Goal: Task Accomplishment & Management: Manage account settings

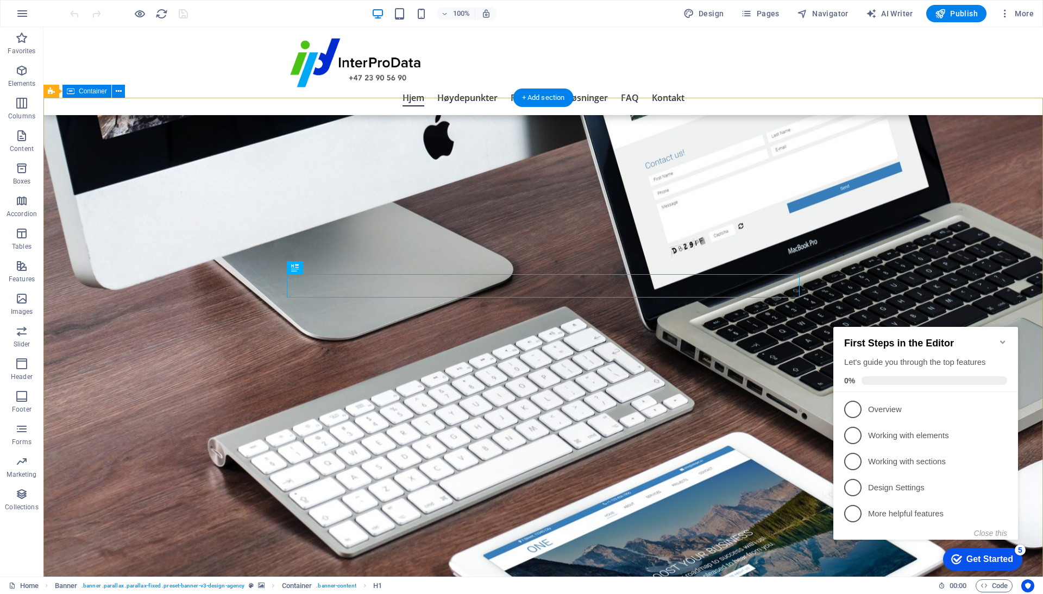
click at [1006, 339] on icon "Minimize checklist" at bounding box center [1002, 342] width 9 height 9
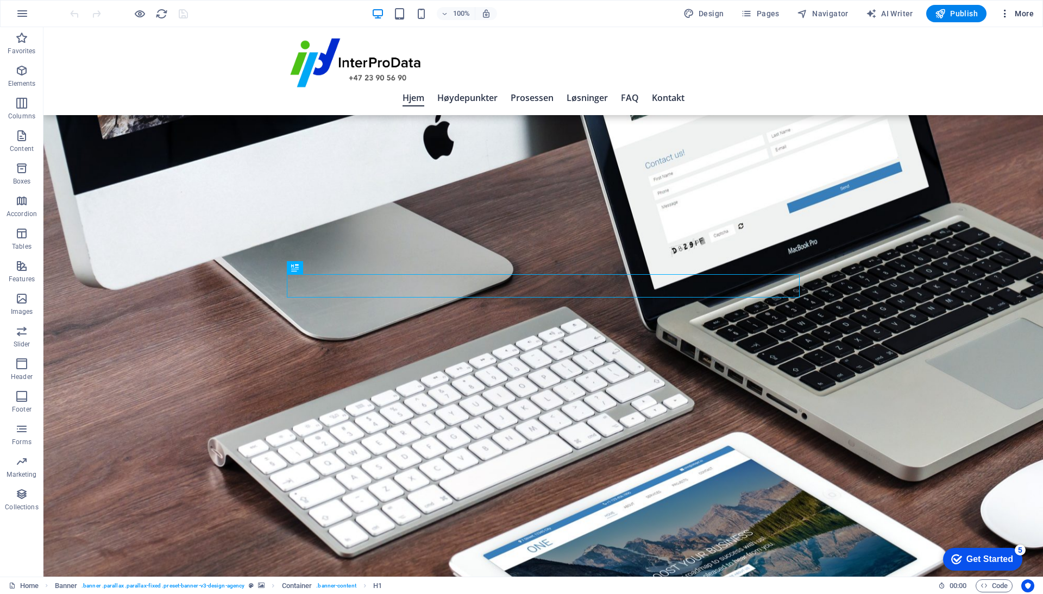
click at [1025, 18] on span "More" at bounding box center [1016, 13] width 34 height 11
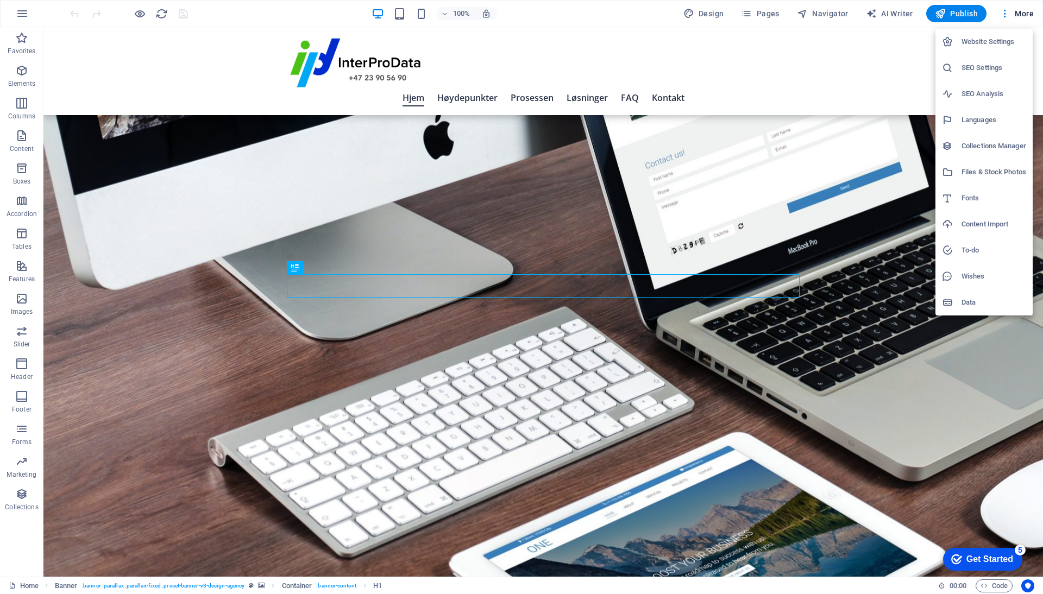
click at [995, 41] on h6 "Website Settings" at bounding box center [993, 41] width 65 height 13
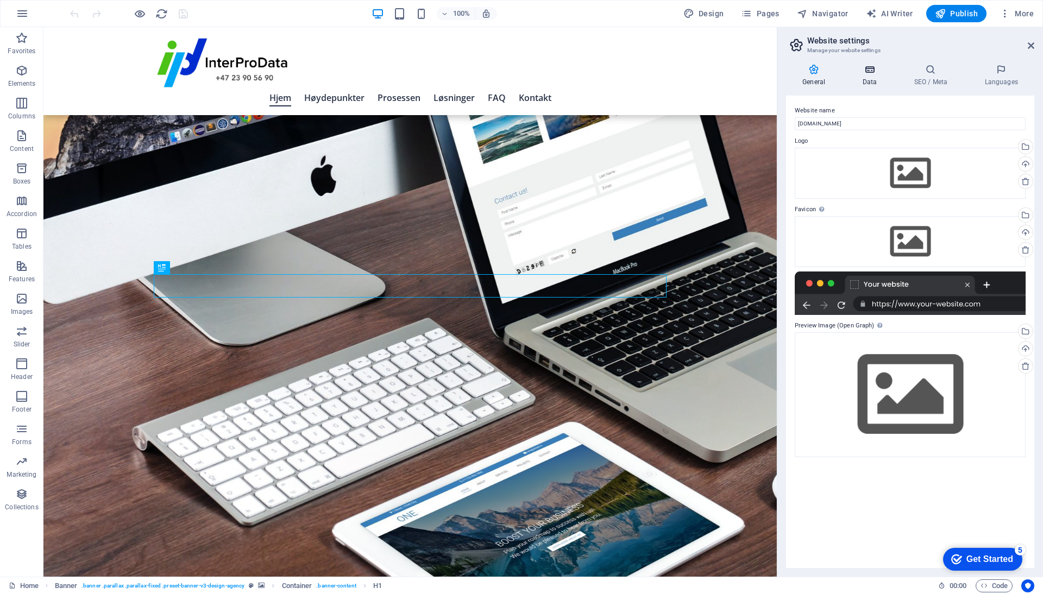
click at [875, 77] on h4 "Data" at bounding box center [872, 75] width 52 height 23
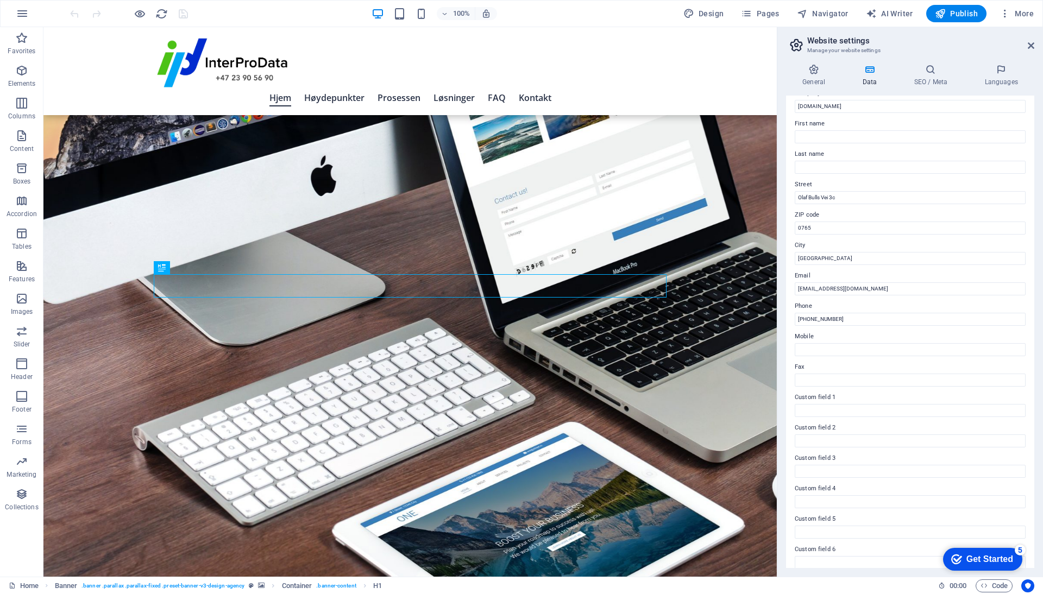
scroll to position [48, 0]
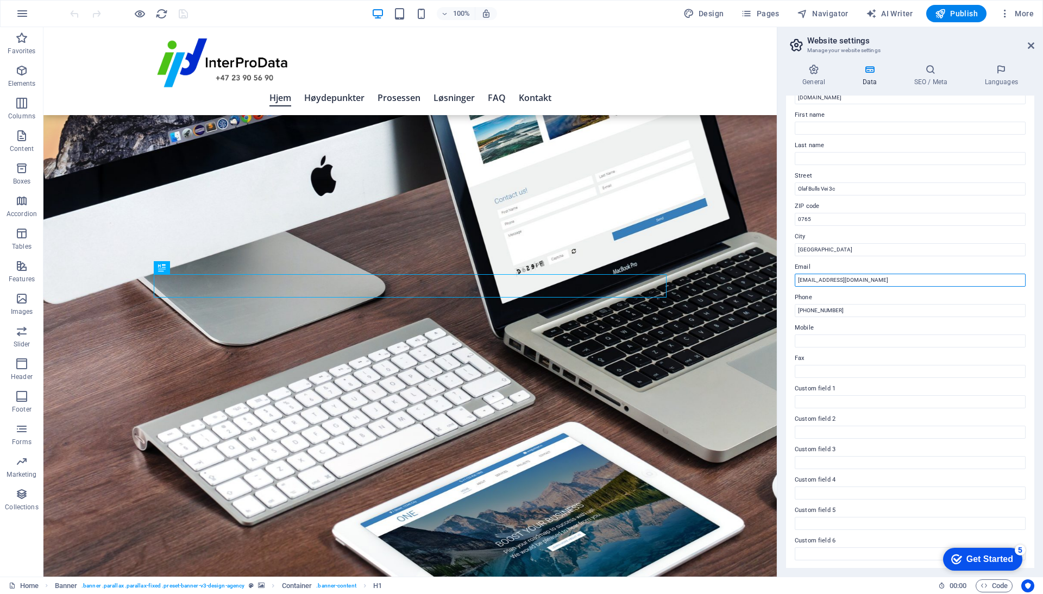
drag, startPoint x: 809, startPoint y: 280, endPoint x: 795, endPoint y: 279, distance: 14.7
click at [795, 279] on input "[EMAIL_ADDRESS][DOMAIN_NAME]" at bounding box center [910, 280] width 231 height 13
click at [815, 344] on input "Mobile" at bounding box center [910, 341] width 231 height 13
click at [936, 74] on icon at bounding box center [930, 69] width 66 height 11
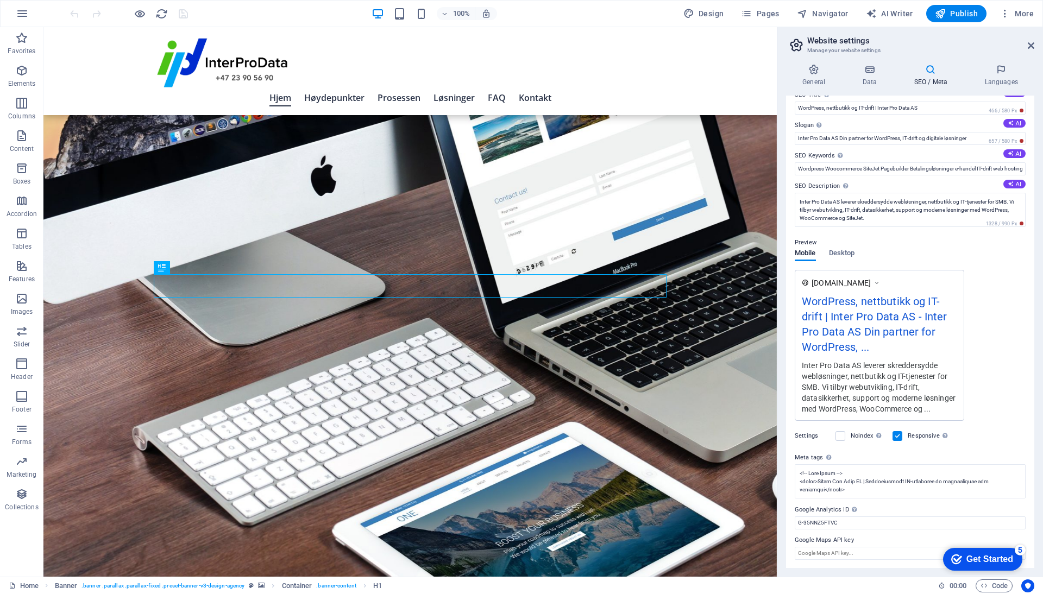
scroll to position [5, 0]
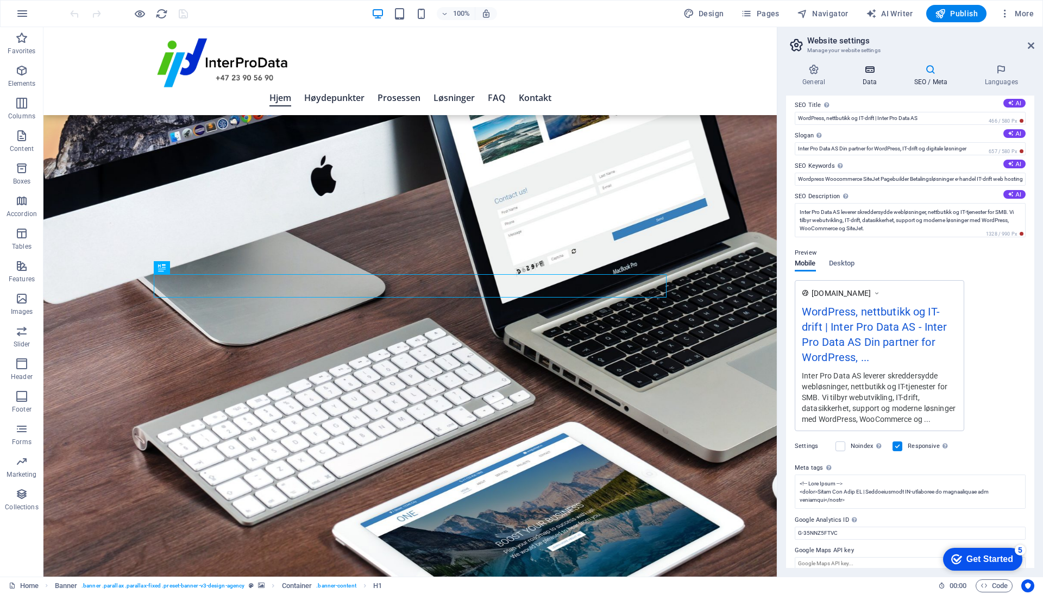
click at [871, 69] on icon at bounding box center [869, 69] width 47 height 11
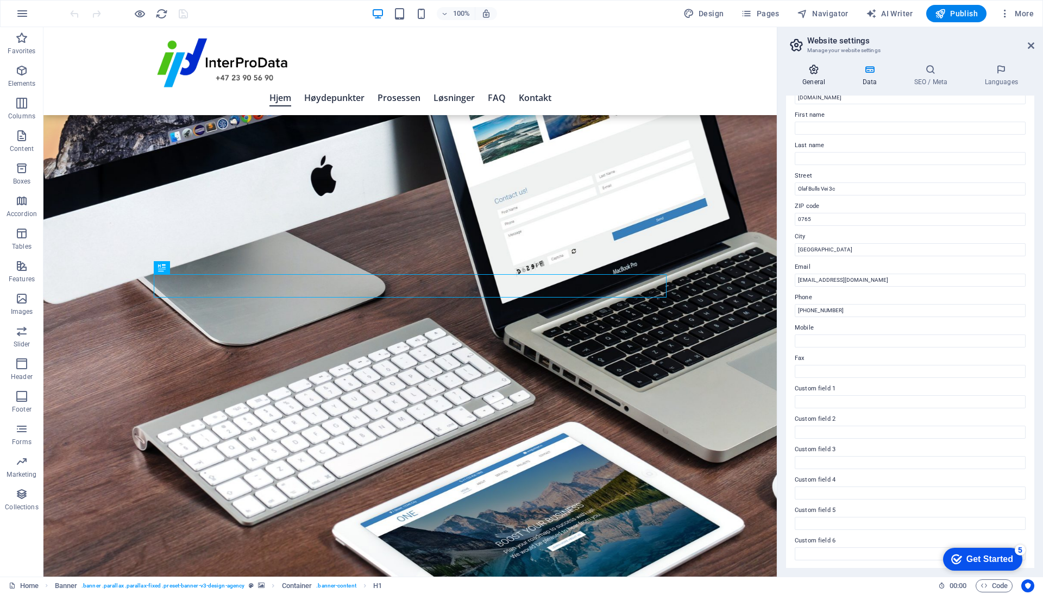
click at [809, 75] on h4 "General" at bounding box center [816, 75] width 60 height 23
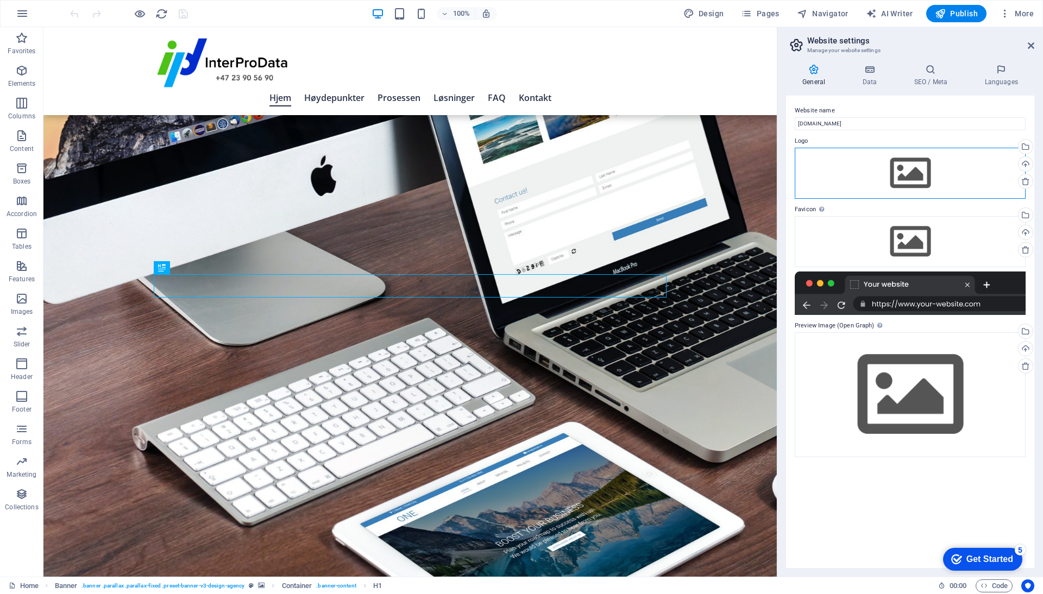
click at [906, 177] on div "Drag files here, click to choose files or select files from Files or our free s…" at bounding box center [910, 173] width 231 height 51
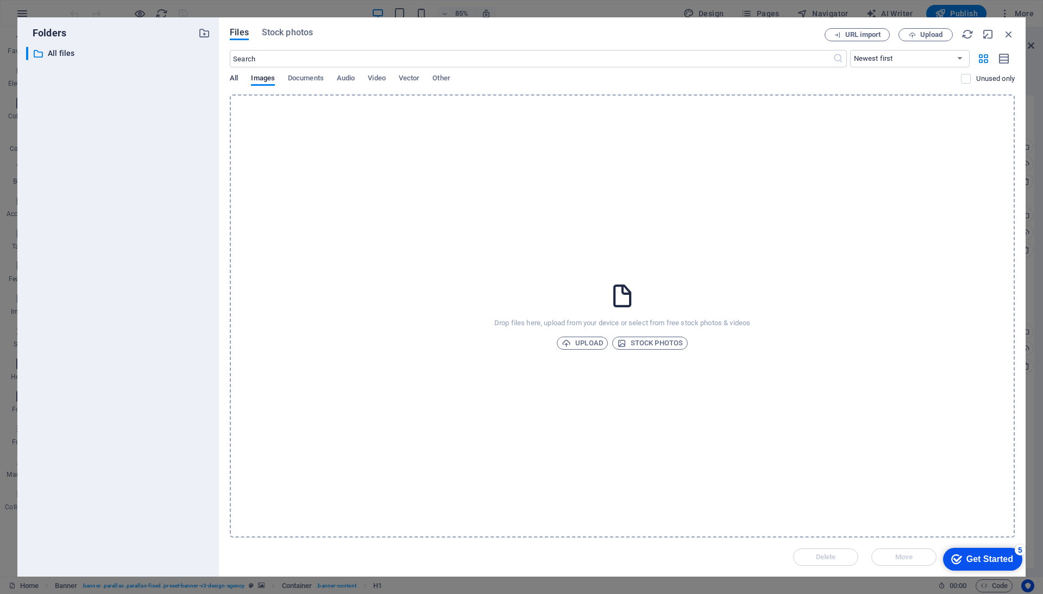
click at [235, 77] on span "All" at bounding box center [234, 79] width 8 height 15
click at [271, 77] on span "Images" at bounding box center [263, 79] width 24 height 15
click at [315, 79] on span "Documents" at bounding box center [306, 79] width 36 height 15
click at [1011, 30] on icon "button" at bounding box center [1009, 34] width 12 height 12
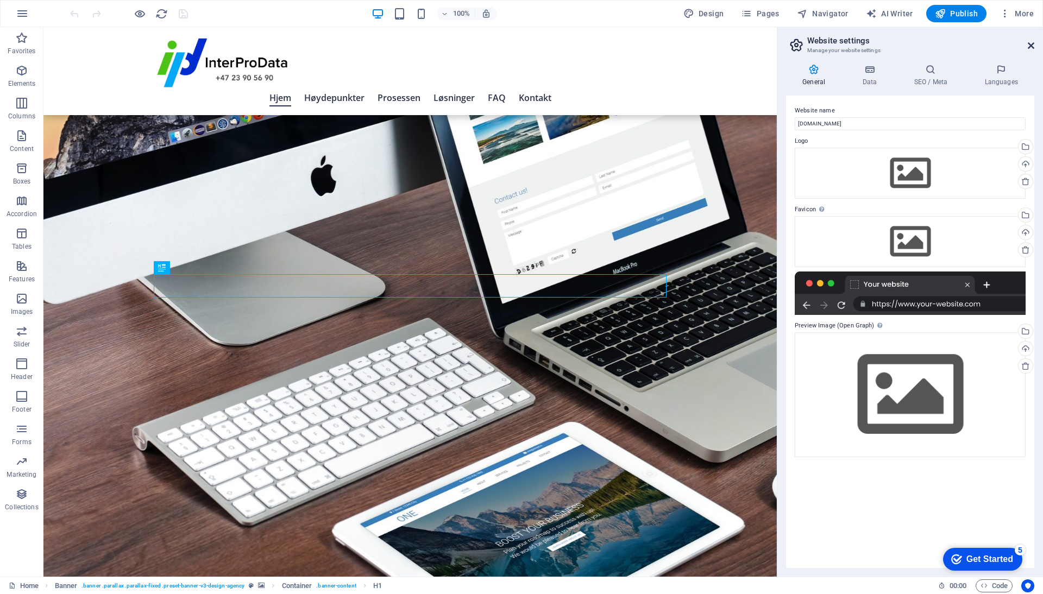
click at [1029, 42] on icon at bounding box center [1031, 45] width 7 height 9
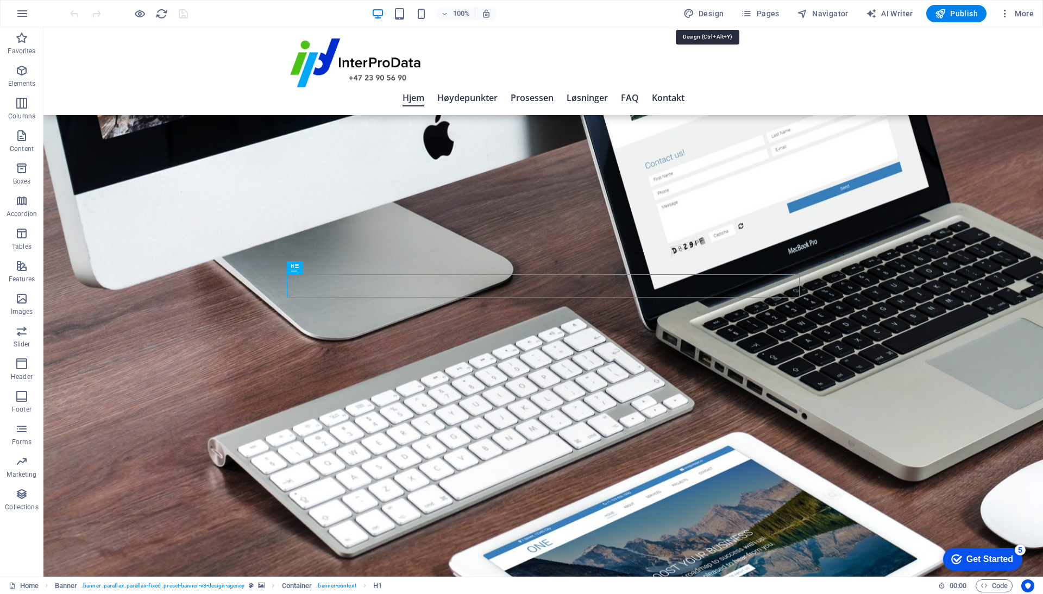
scroll to position [0, 0]
click at [1023, 11] on span "More" at bounding box center [1016, 13] width 34 height 11
